Goal: Task Accomplishment & Management: Use online tool/utility

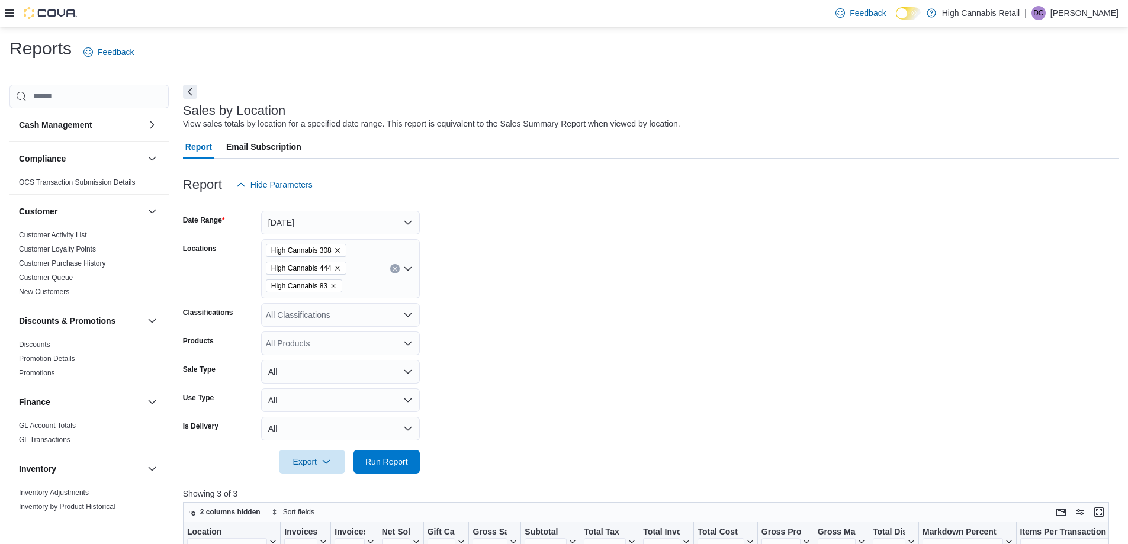
click at [535, 224] on form "Date Range [DATE] Locations High Cannabis 308 High Cannabis 444 High Cannabis 8…" at bounding box center [650, 335] width 935 height 277
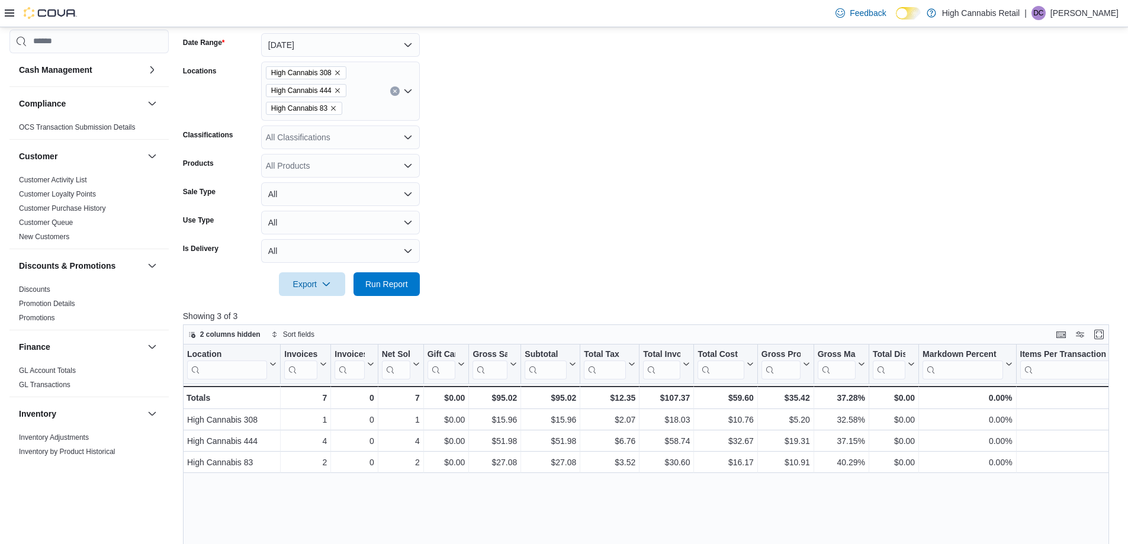
scroll to position [533, 0]
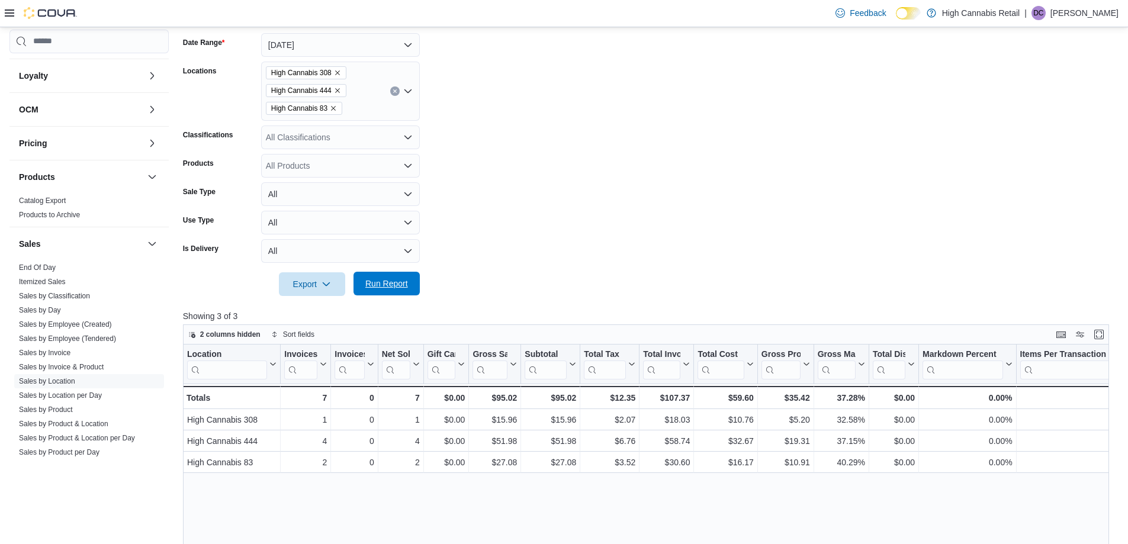
click at [387, 278] on span "Run Report" at bounding box center [387, 284] width 52 height 24
click at [403, 289] on span "Run Report" at bounding box center [386, 284] width 43 height 12
click at [573, 236] on form "Date Range [DATE] Locations High Cannabis 308 High Cannabis 444 High Cannabis 8…" at bounding box center [650, 157] width 935 height 277
click at [394, 291] on span "Run Report" at bounding box center [387, 284] width 52 height 24
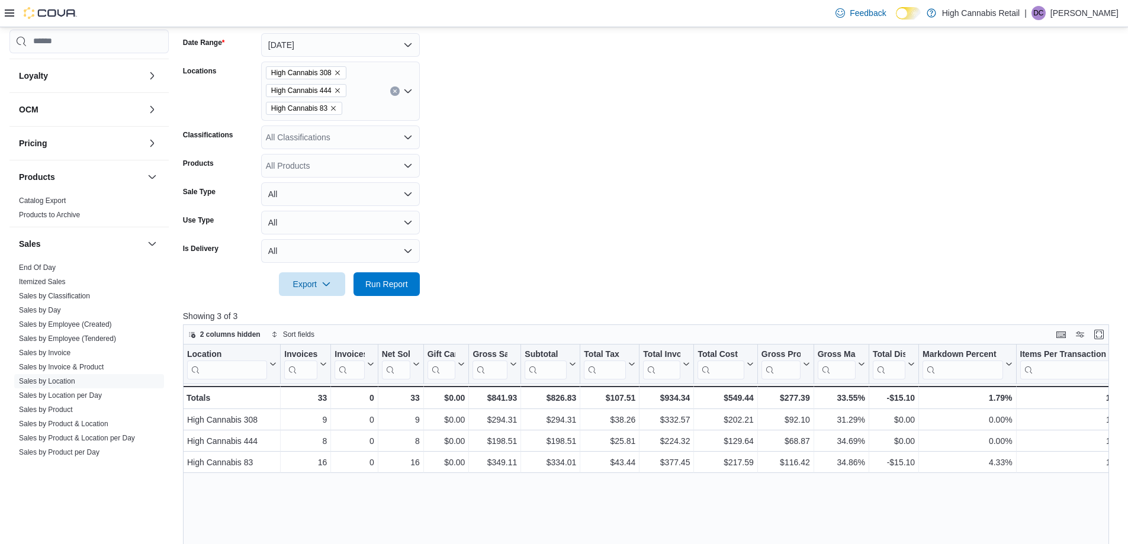
click at [613, 230] on form "Date Range [DATE] Locations High Cannabis 308 High Cannabis 444 High Cannabis 8…" at bounding box center [650, 157] width 935 height 277
click at [405, 285] on span "Run Report" at bounding box center [386, 284] width 43 height 12
click at [375, 288] on span "Run Report" at bounding box center [386, 284] width 43 height 12
click at [878, 182] on form "Date Range [DATE] Locations High Cannabis 308 High Cannabis 444 High Cannabis 8…" at bounding box center [650, 157] width 935 height 277
click at [384, 282] on span "Run Report" at bounding box center [386, 284] width 43 height 12
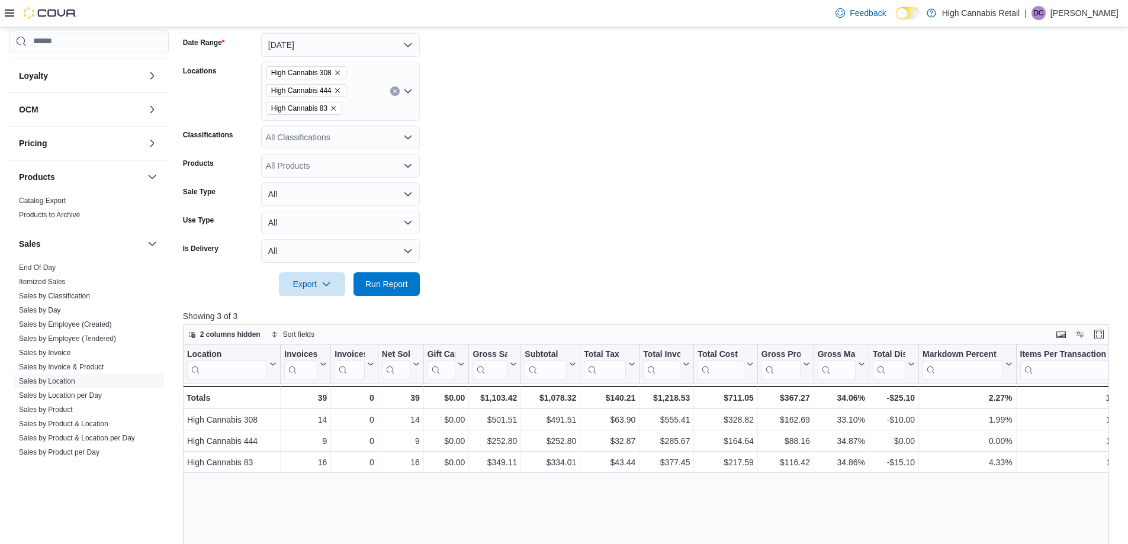
click at [469, 243] on form "Date Range [DATE] Locations High Cannabis 308 High Cannabis 444 High Cannabis 8…" at bounding box center [650, 157] width 935 height 277
click at [410, 278] on span "Run Report" at bounding box center [387, 284] width 52 height 24
click at [392, 289] on span "Run Report" at bounding box center [387, 284] width 52 height 24
click at [556, 223] on form "Date Range [DATE] Locations High Cannabis 308 High Cannabis 444 High Cannabis 8…" at bounding box center [650, 157] width 935 height 277
click at [562, 249] on form "Date Range [DATE] Locations High Cannabis 308 High Cannabis 444 High Cannabis 8…" at bounding box center [650, 157] width 935 height 277
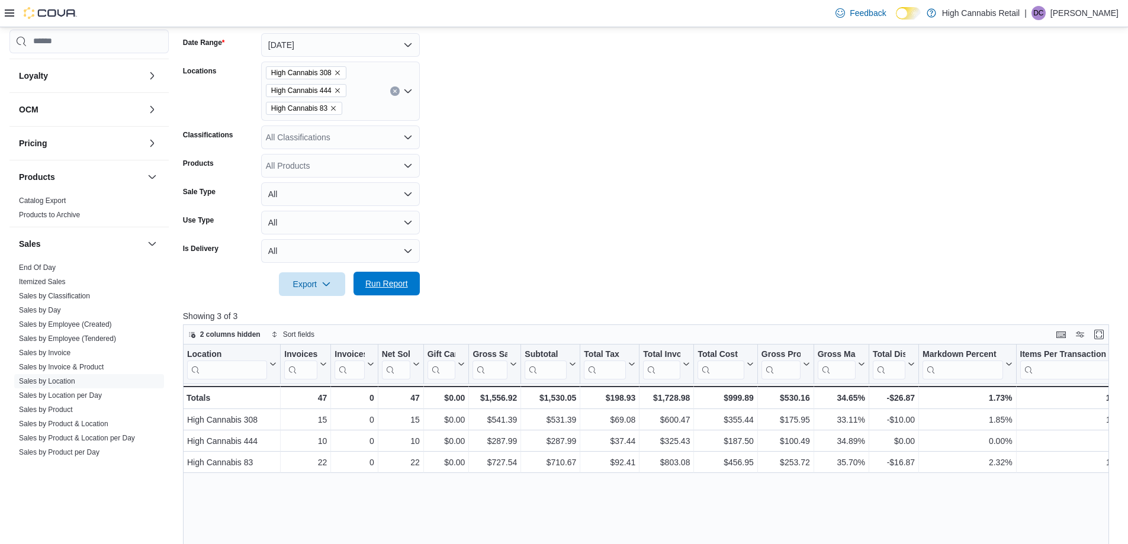
click at [374, 285] on span "Run Report" at bounding box center [386, 284] width 43 height 12
click at [549, 231] on form "Date Range [DATE] Locations High Cannabis 308 High Cannabis 444 High Cannabis 8…" at bounding box center [650, 157] width 935 height 277
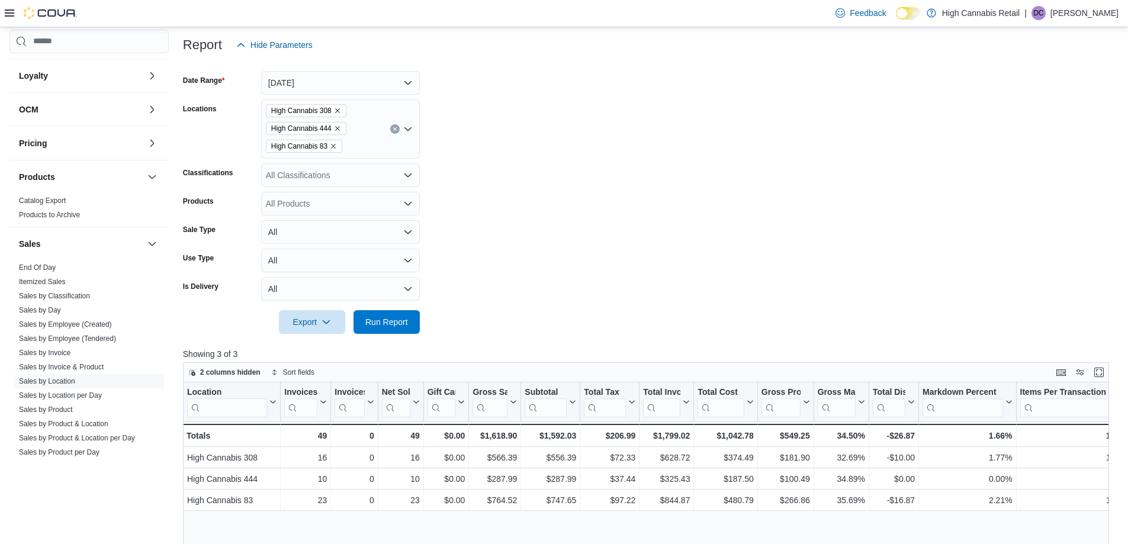
scroll to position [118, 0]
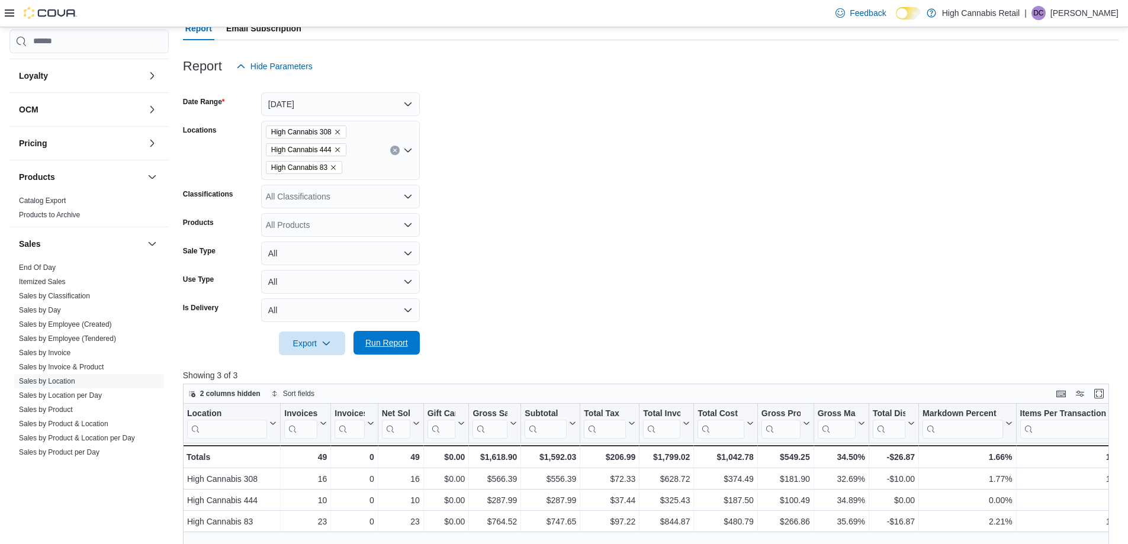
click at [388, 340] on span "Run Report" at bounding box center [386, 343] width 43 height 12
click at [412, 341] on span "Run Report" at bounding box center [387, 343] width 52 height 24
click at [400, 345] on span "Run Report" at bounding box center [386, 343] width 43 height 12
click at [408, 352] on span "Run Report" at bounding box center [387, 343] width 52 height 24
drag, startPoint x: 388, startPoint y: 352, endPoint x: 437, endPoint y: 340, distance: 50.1
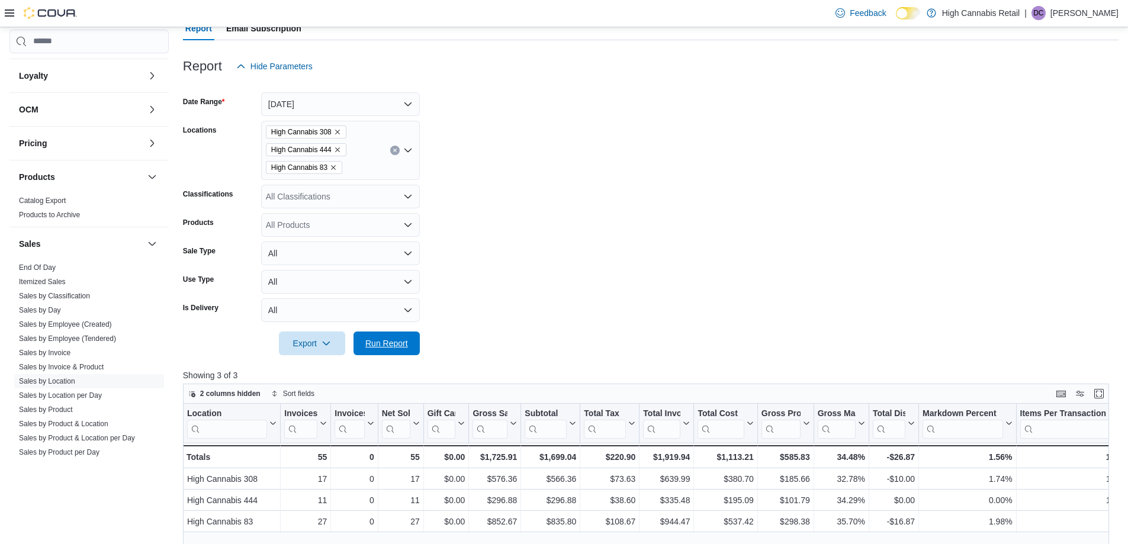
click at [388, 352] on span "Run Report" at bounding box center [387, 343] width 52 height 24
click at [379, 358] on div at bounding box center [650, 362] width 935 height 14
click at [383, 339] on span "Run Report" at bounding box center [386, 343] width 43 height 12
click at [519, 217] on form "Date Range [DATE] Locations High Cannabis 308 High Cannabis 444 High Cannabis 8…" at bounding box center [650, 216] width 935 height 277
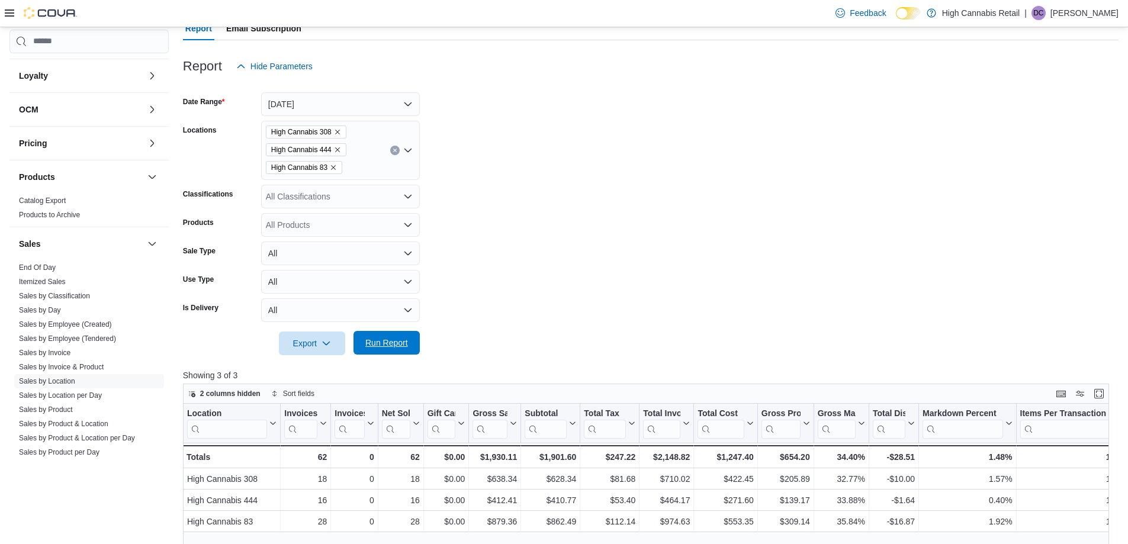
click at [406, 335] on span "Run Report" at bounding box center [387, 343] width 52 height 24
click at [564, 253] on form "Date Range [DATE] Locations High Cannabis 308 High Cannabis 444 High Cannabis 8…" at bounding box center [650, 216] width 935 height 277
drag, startPoint x: 388, startPoint y: 349, endPoint x: 469, endPoint y: 353, distance: 81.2
click at [390, 350] on span "Run Report" at bounding box center [387, 343] width 52 height 24
click at [371, 349] on span "Run Report" at bounding box center [386, 343] width 43 height 12
